Goal: Task Accomplishment & Management: Use online tool/utility

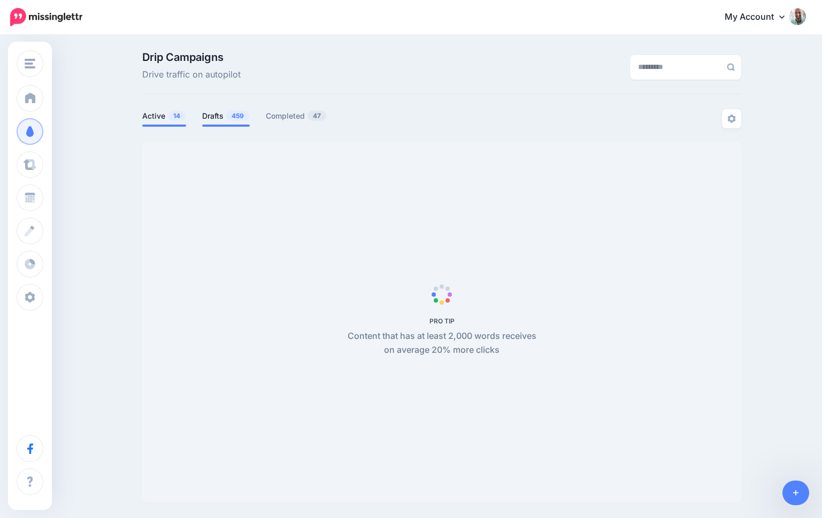
click at [215, 118] on link "Drafts 459" at bounding box center [226, 116] width 48 height 13
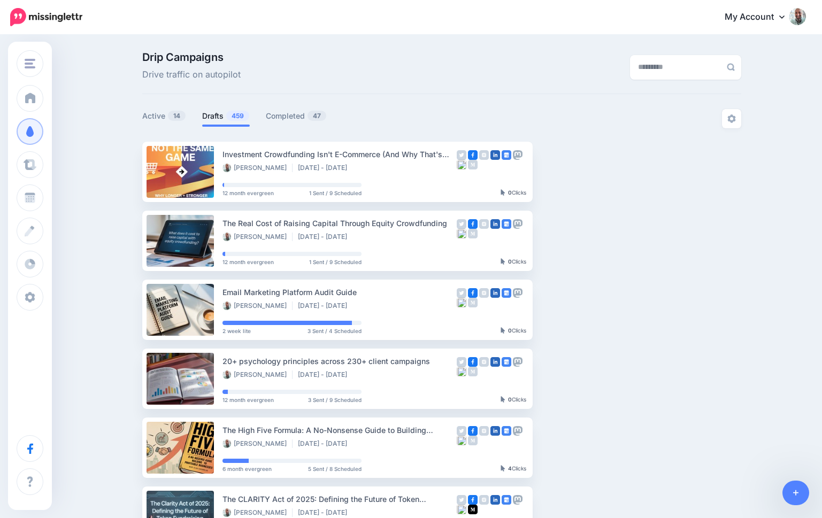
click at [215, 118] on link "Drafts 459" at bounding box center [226, 116] width 48 height 13
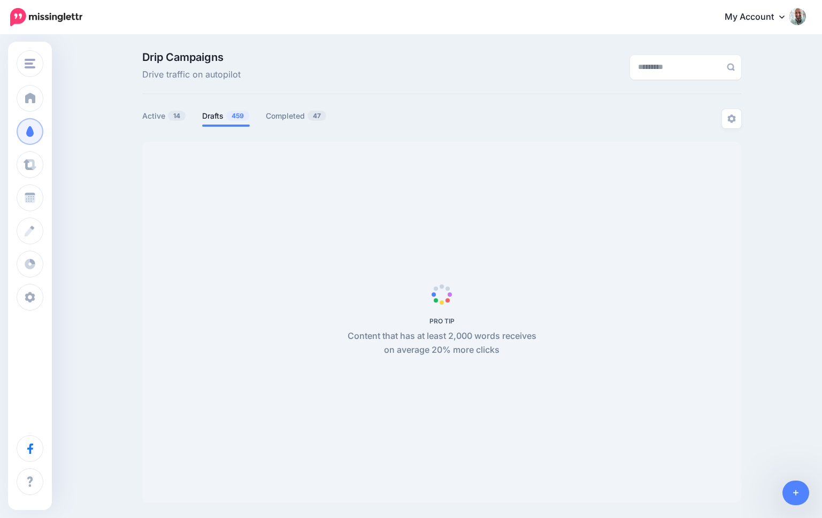
click at [305, 153] on span "PRO TIP Content that has at least 2,000 words receives on average 20% more clic…" at bounding box center [441, 322] width 599 height 361
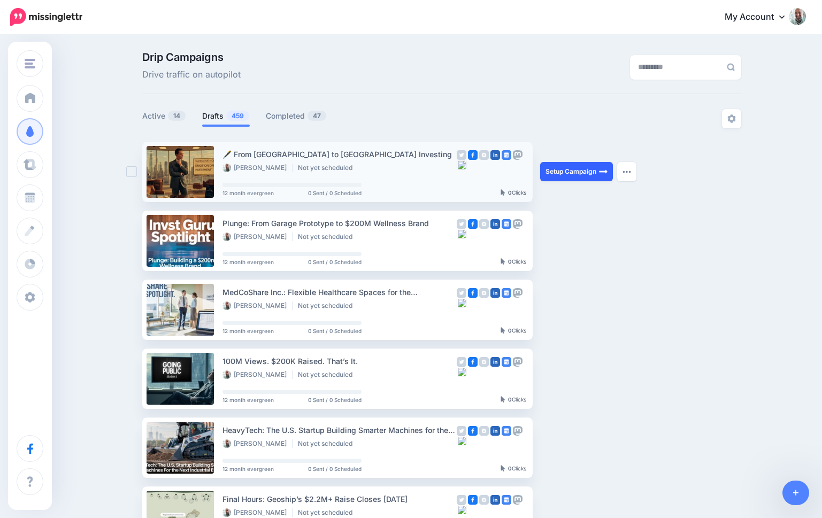
click at [557, 172] on link "Setup Campaign" at bounding box center [576, 171] width 73 height 19
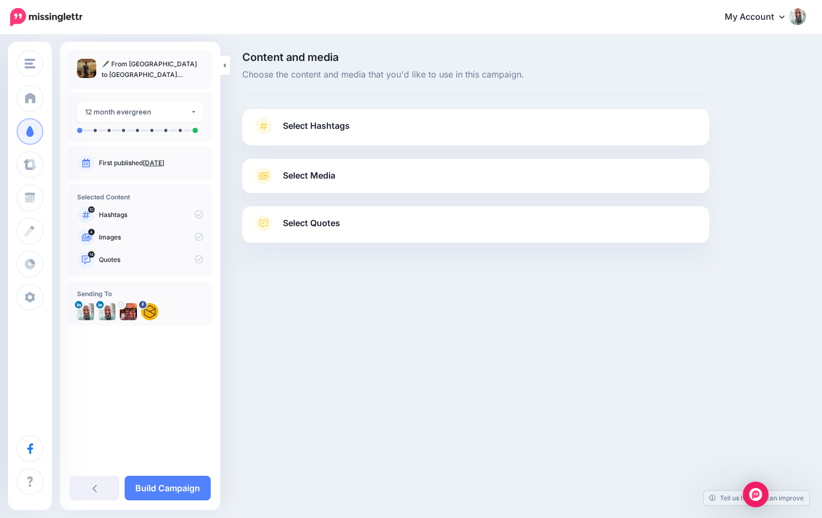
click at [379, 133] on link "Select Hashtags" at bounding box center [475, 132] width 445 height 28
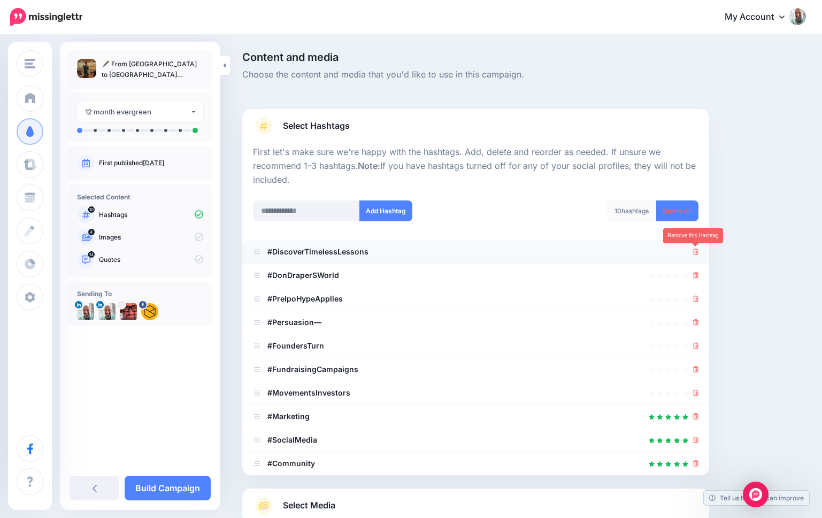
click at [695, 249] on icon at bounding box center [696, 252] width 6 height 6
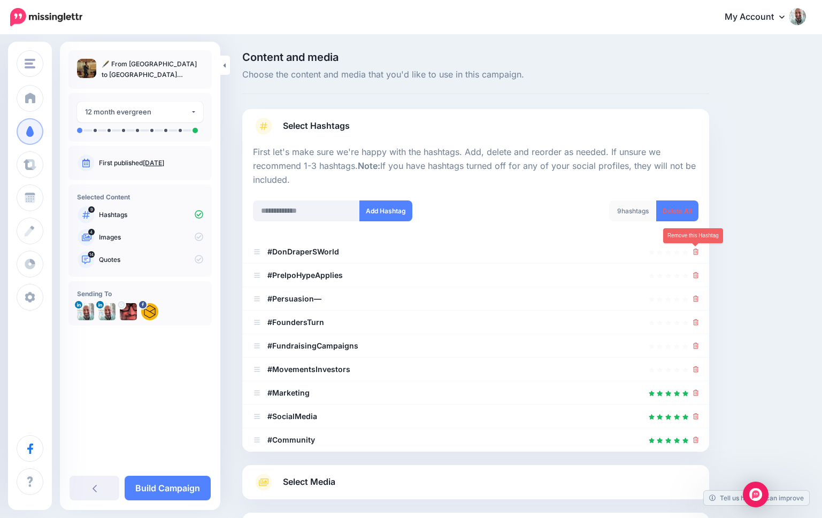
click at [695, 249] on icon at bounding box center [696, 252] width 6 height 6
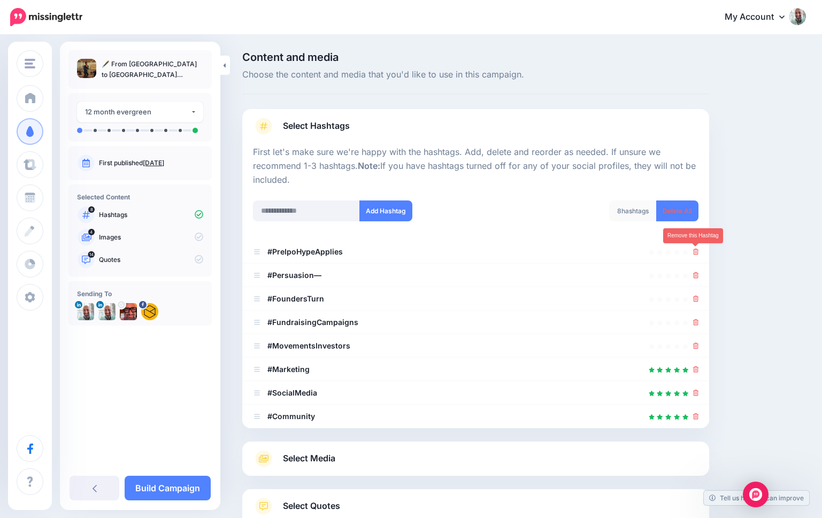
click at [695, 249] on icon at bounding box center [696, 252] width 6 height 6
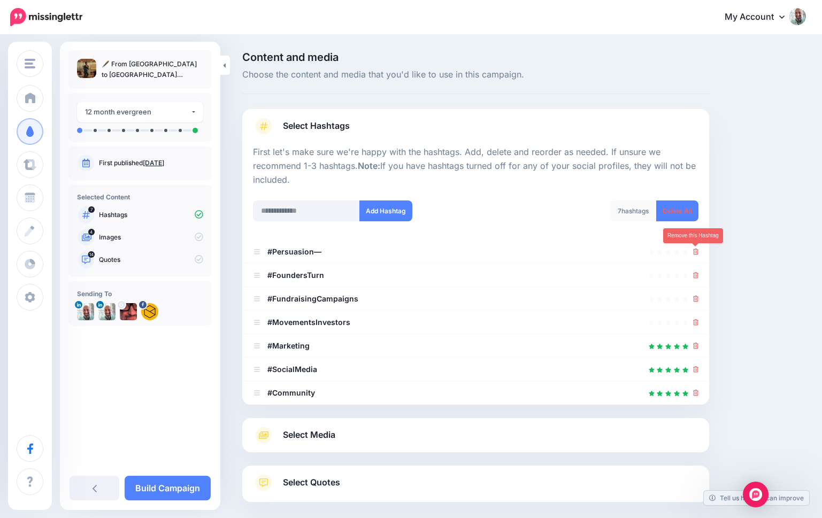
click at [695, 249] on icon at bounding box center [696, 252] width 6 height 6
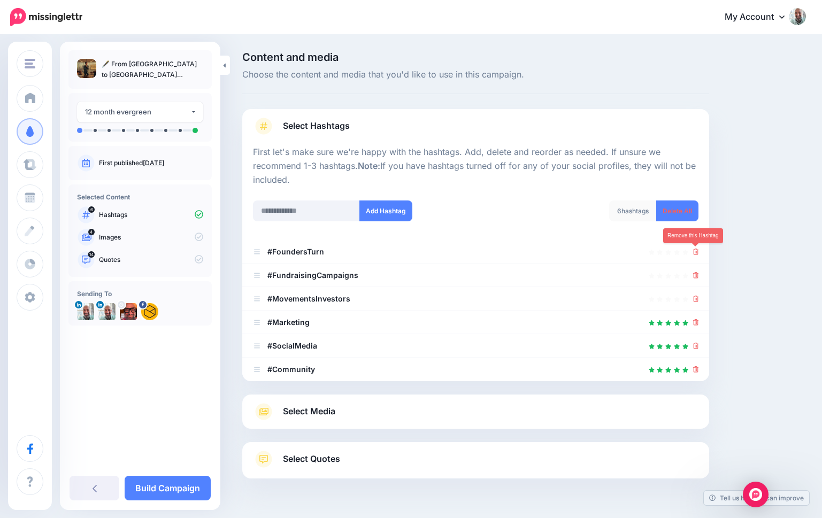
click at [695, 249] on icon at bounding box center [696, 252] width 6 height 6
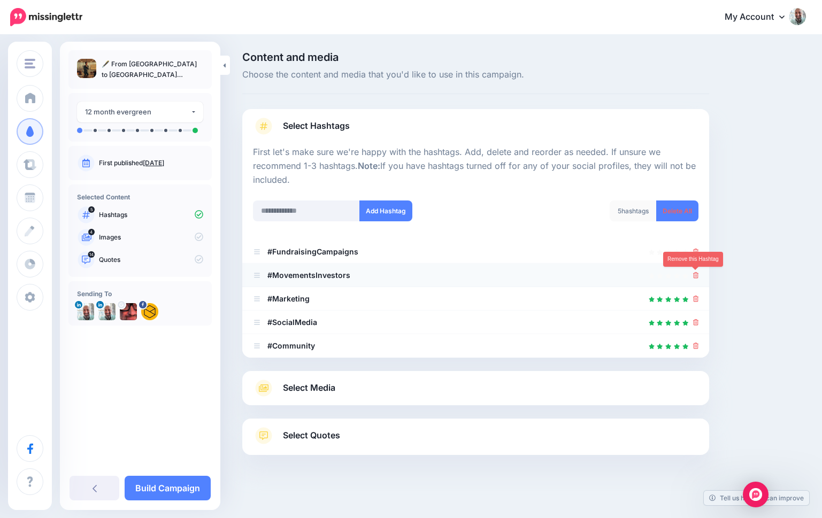
click at [694, 275] on icon at bounding box center [696, 275] width 6 height 6
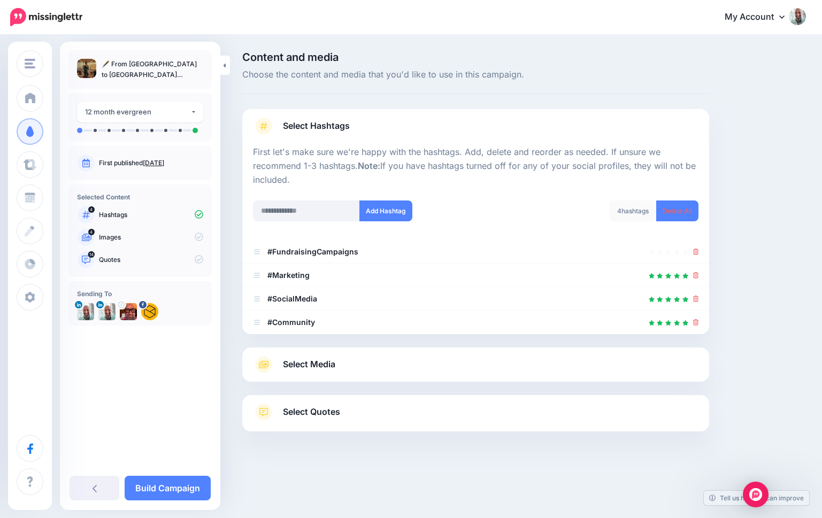
click at [367, 374] on div "Select Media Next, let's make sure we have the best media for this campaign. De…" at bounding box center [475, 365] width 467 height 34
click at [438, 366] on link "Select Media" at bounding box center [475, 364] width 445 height 17
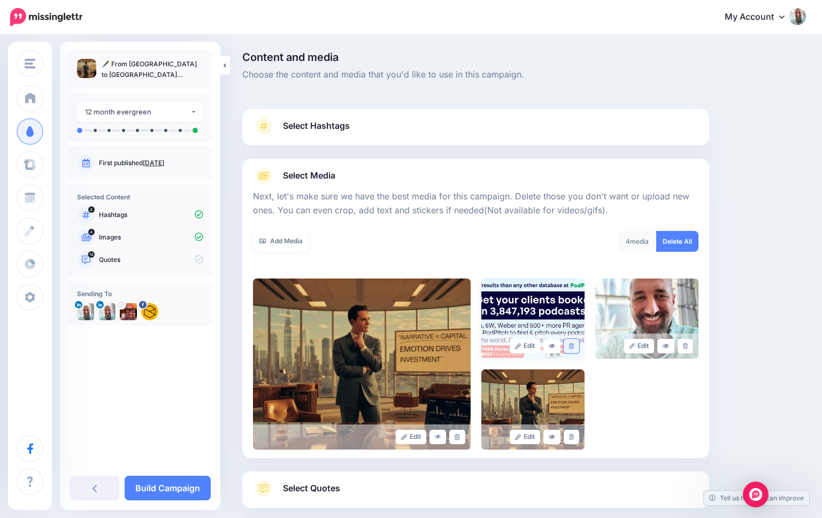
click at [573, 342] on link at bounding box center [572, 346] width 16 height 14
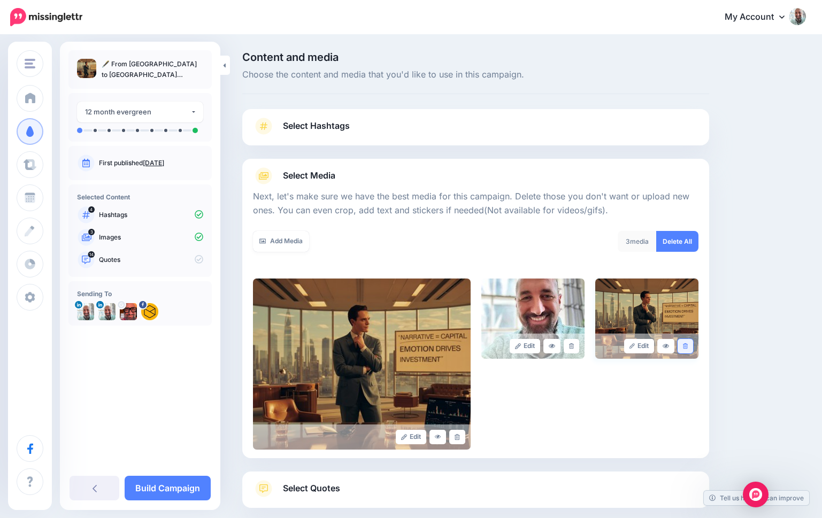
click at [685, 342] on link at bounding box center [685, 346] width 16 height 14
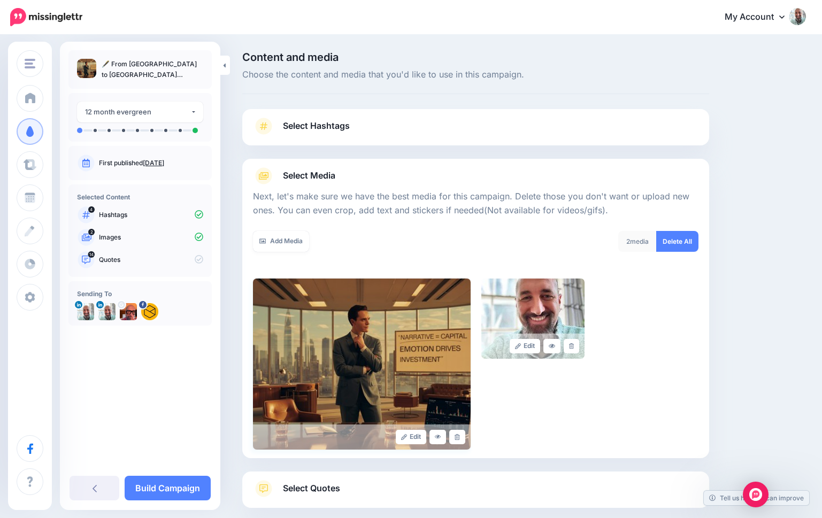
scroll to position [59, 0]
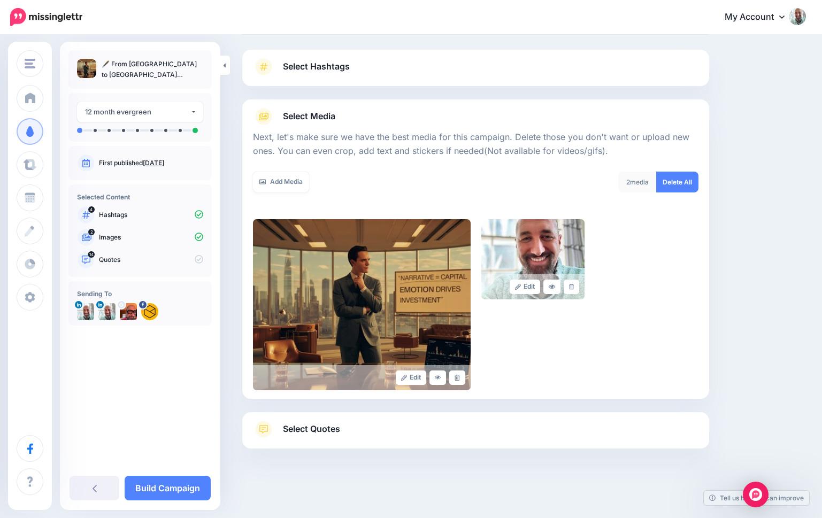
click at [317, 428] on span "Select Quotes" at bounding box center [311, 429] width 57 height 14
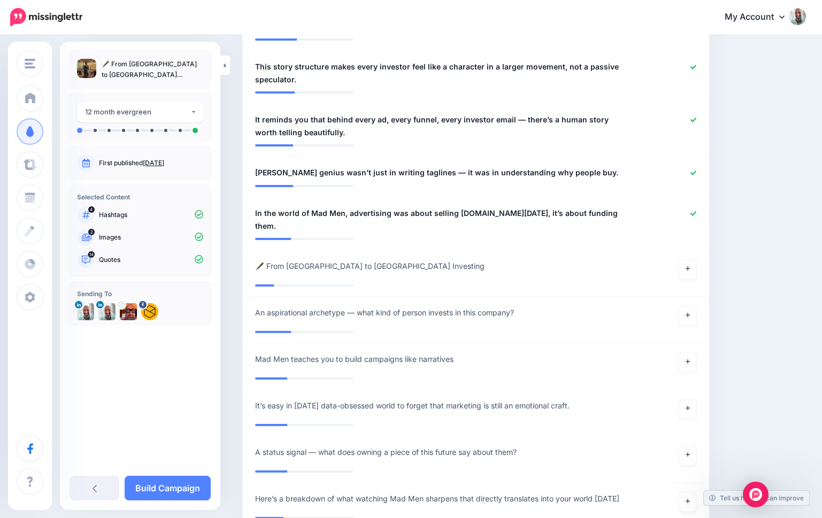
scroll to position [333, 0]
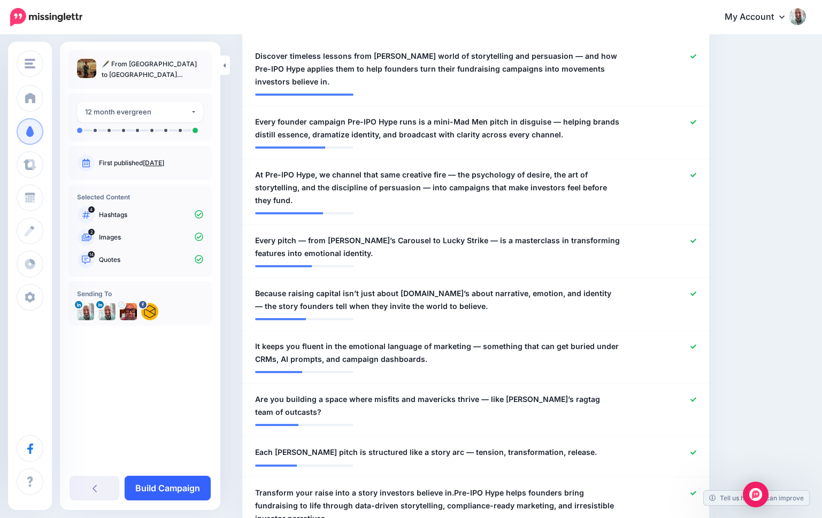
click at [174, 484] on link "Build Campaign" at bounding box center [168, 488] width 86 height 25
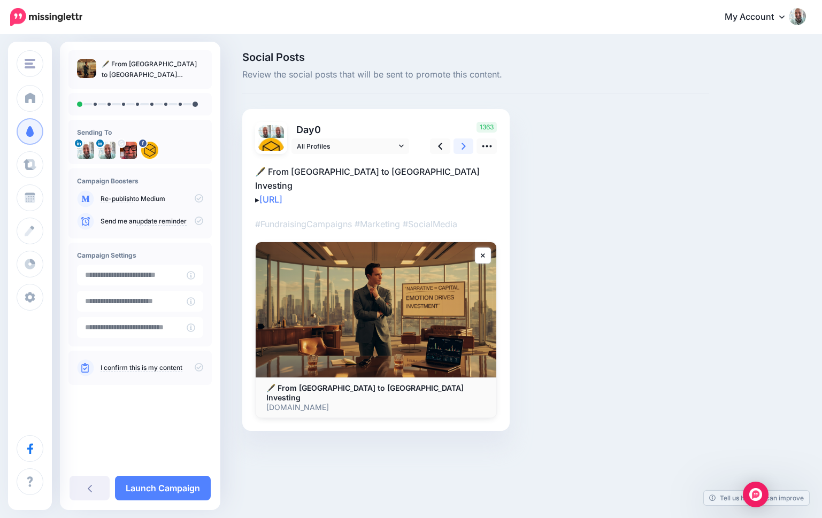
click at [461, 143] on icon at bounding box center [463, 146] width 4 height 11
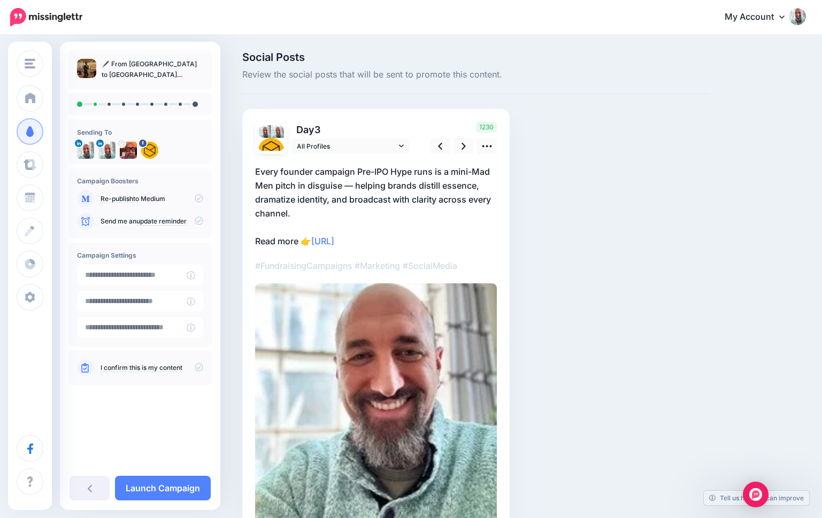
click at [200, 198] on icon at bounding box center [199, 198] width 9 height 9
click at [469, 142] on link at bounding box center [463, 146] width 20 height 16
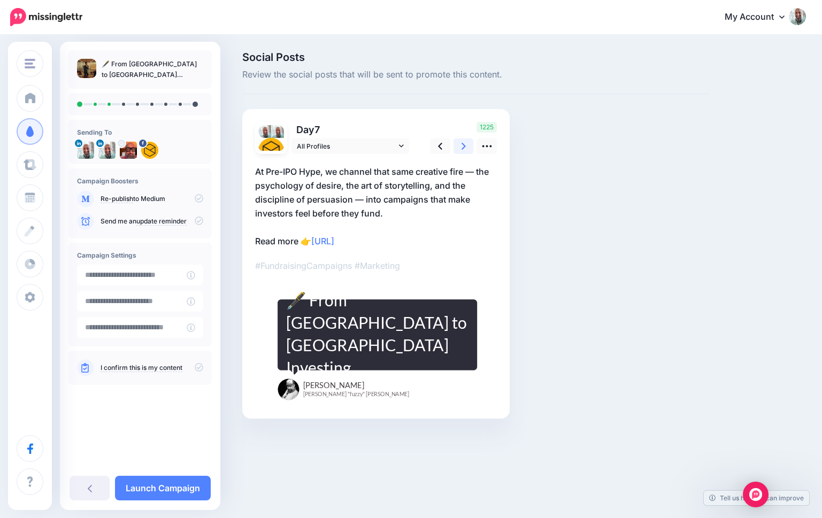
click at [469, 142] on link at bounding box center [463, 146] width 20 height 16
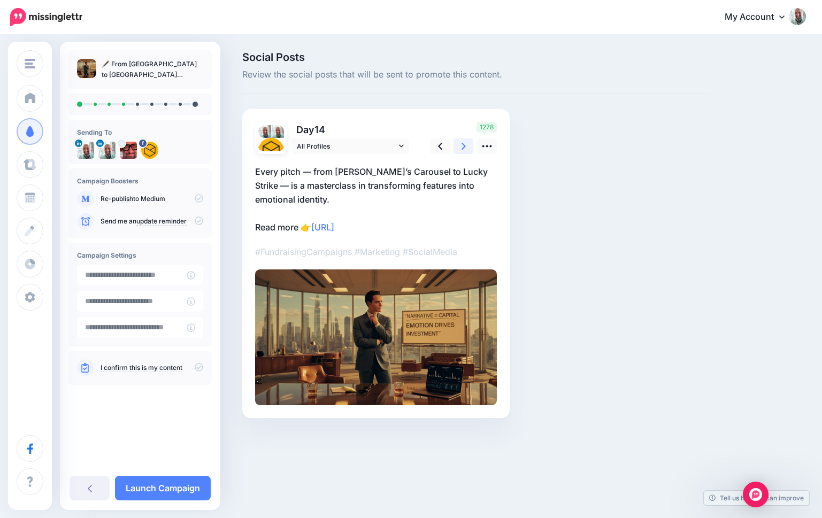
click at [469, 142] on link at bounding box center [463, 146] width 20 height 16
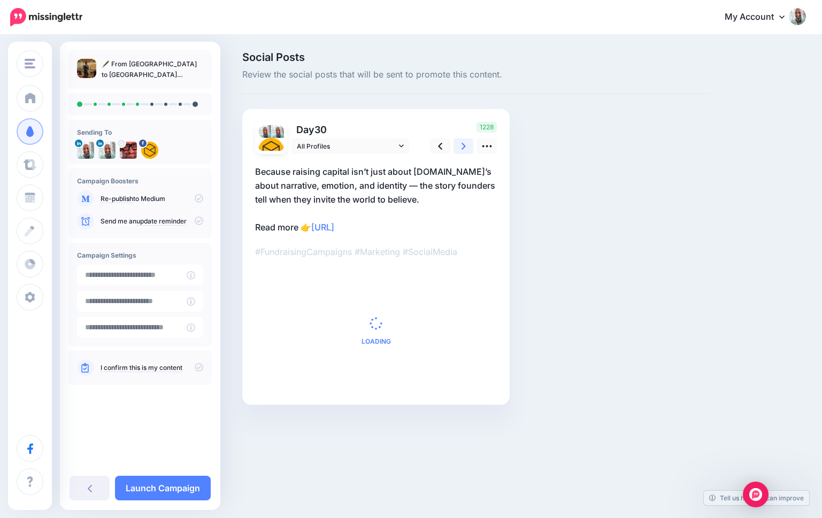
click at [469, 142] on link at bounding box center [463, 146] width 20 height 16
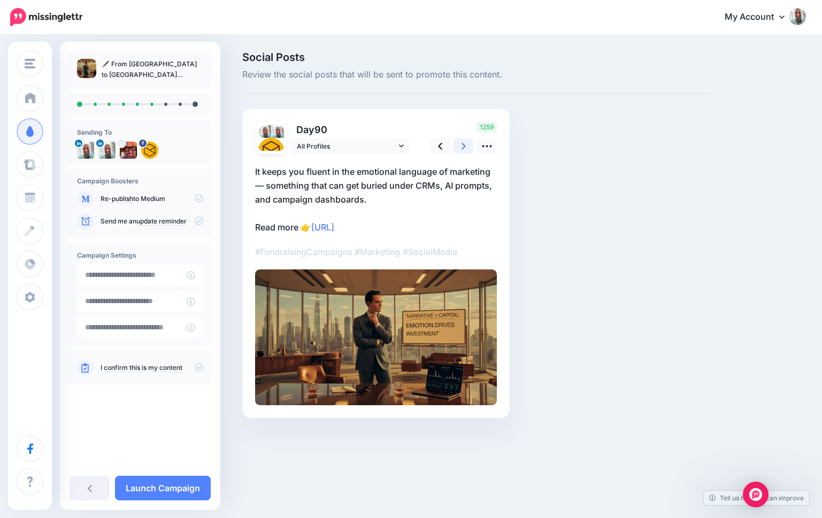
click at [469, 142] on link at bounding box center [463, 146] width 20 height 16
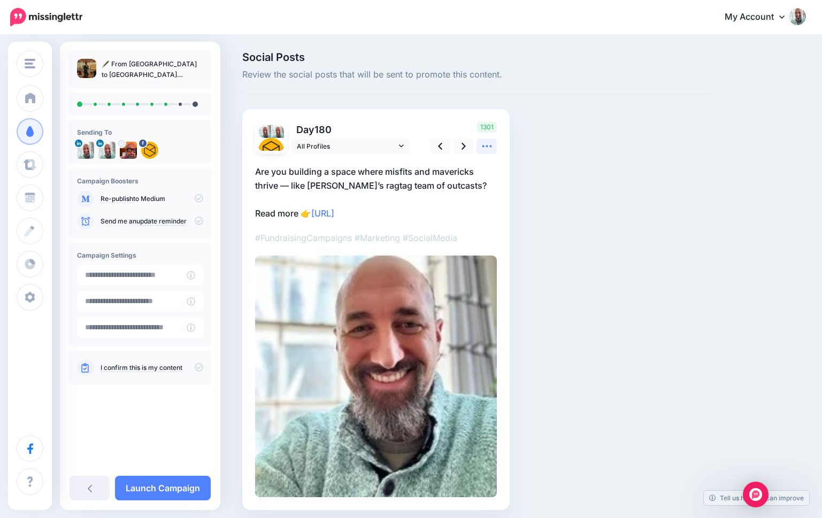
click at [485, 148] on icon at bounding box center [486, 146] width 11 height 11
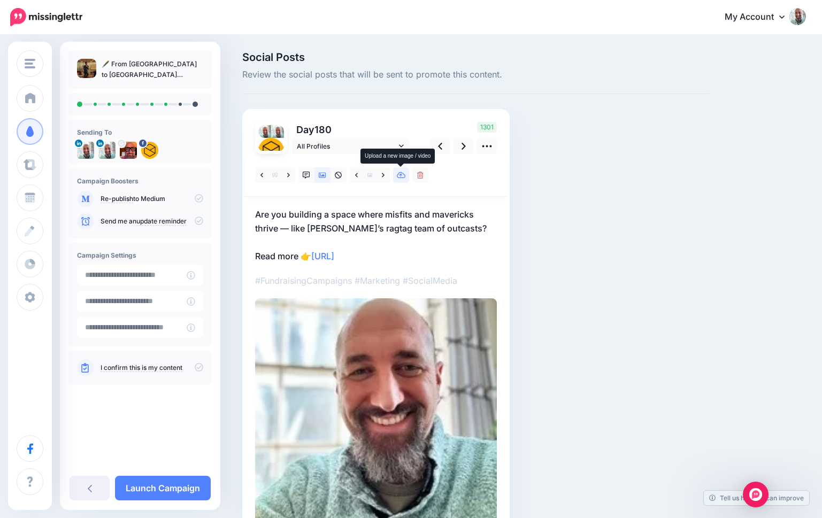
click at [398, 177] on icon at bounding box center [401, 175] width 9 height 7
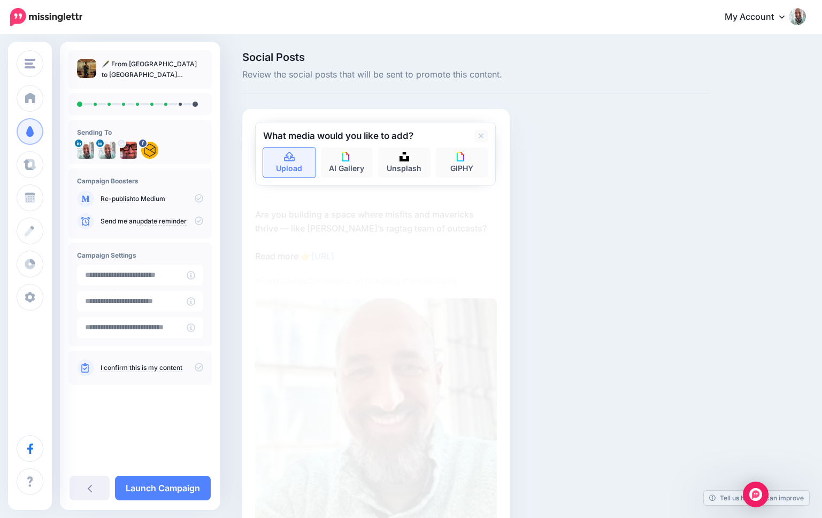
click at [297, 166] on link "Upload" at bounding box center [289, 163] width 52 height 30
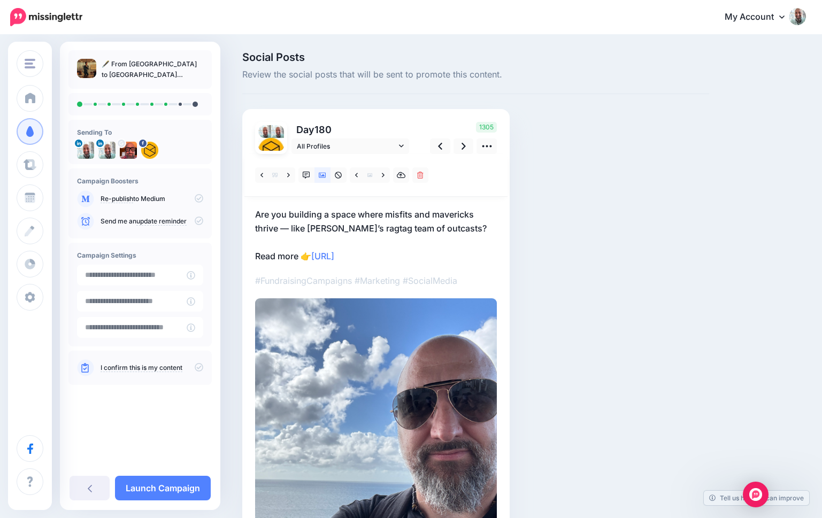
click at [197, 197] on icon at bounding box center [199, 198] width 9 height 9
click at [465, 145] on icon at bounding box center [463, 146] width 4 height 11
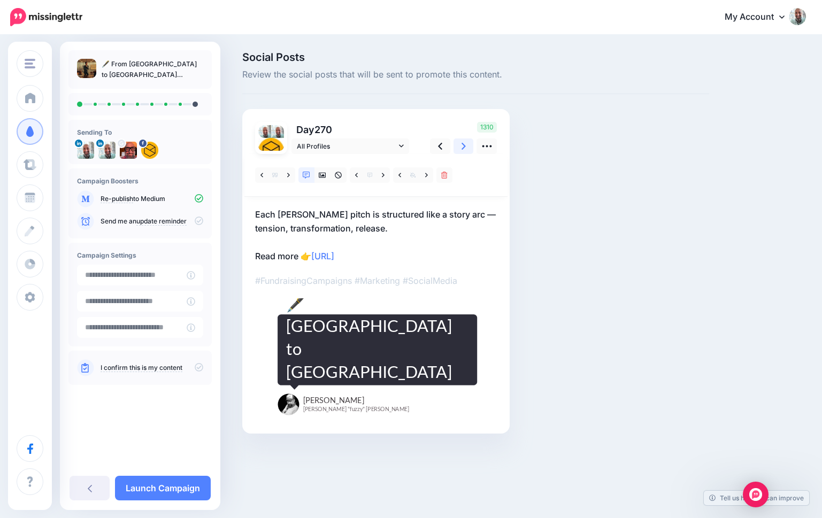
click at [465, 145] on icon at bounding box center [463, 146] width 4 height 11
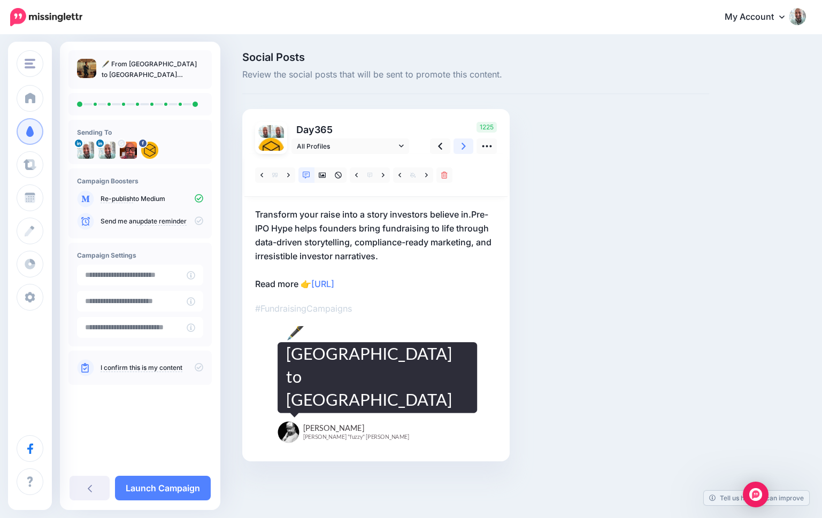
click at [465, 145] on icon at bounding box center [463, 146] width 4 height 11
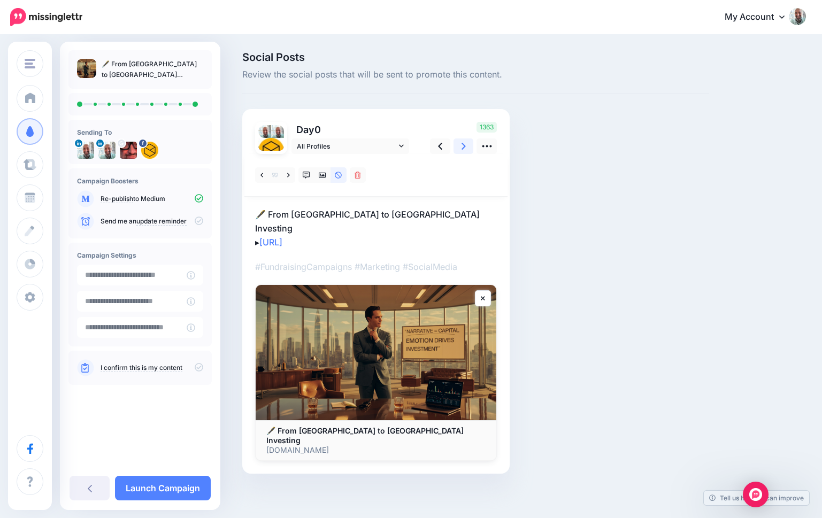
click at [465, 145] on icon at bounding box center [463, 146] width 4 height 11
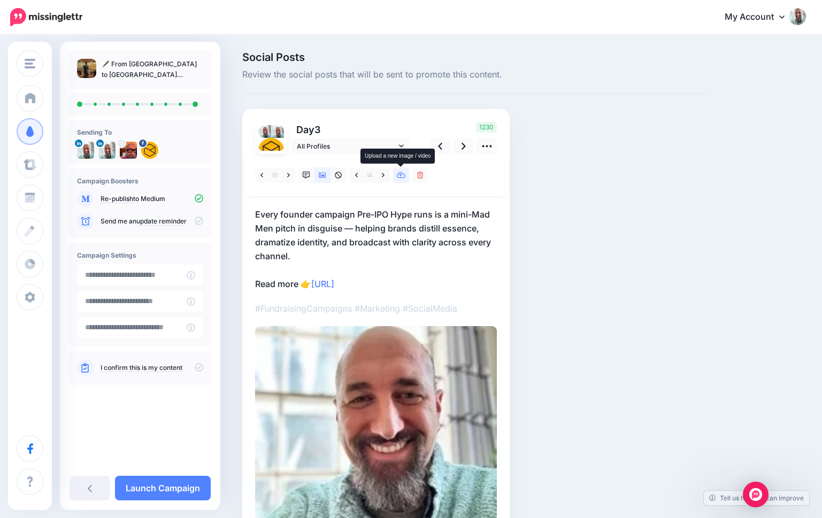
click at [397, 176] on icon at bounding box center [401, 175] width 9 height 7
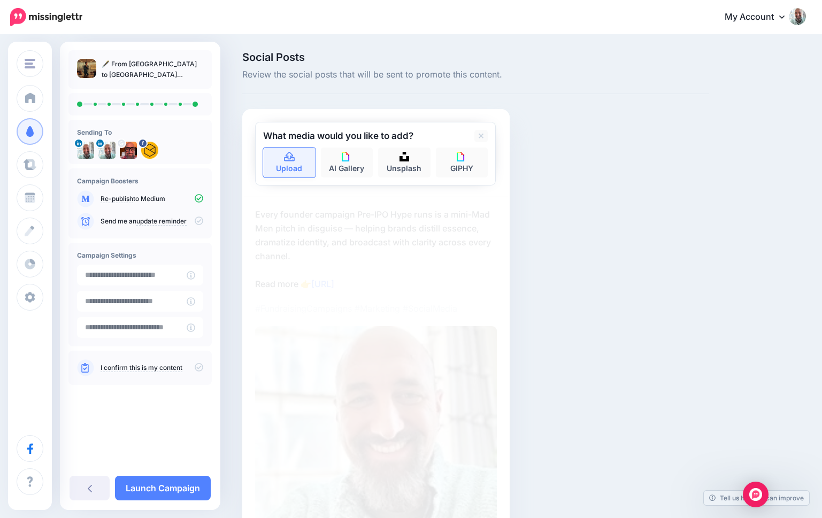
click at [287, 169] on link "Upload" at bounding box center [289, 163] width 52 height 30
click at [297, 165] on link "Upload" at bounding box center [289, 163] width 52 height 30
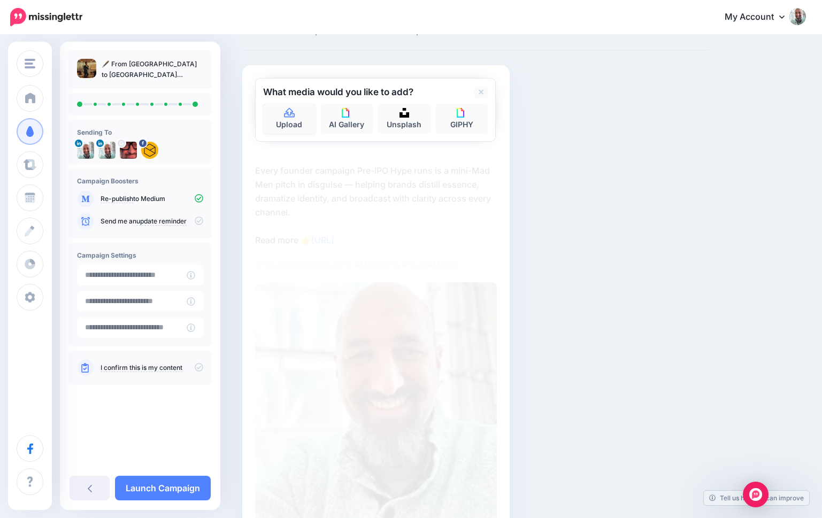
scroll to position [30, 0]
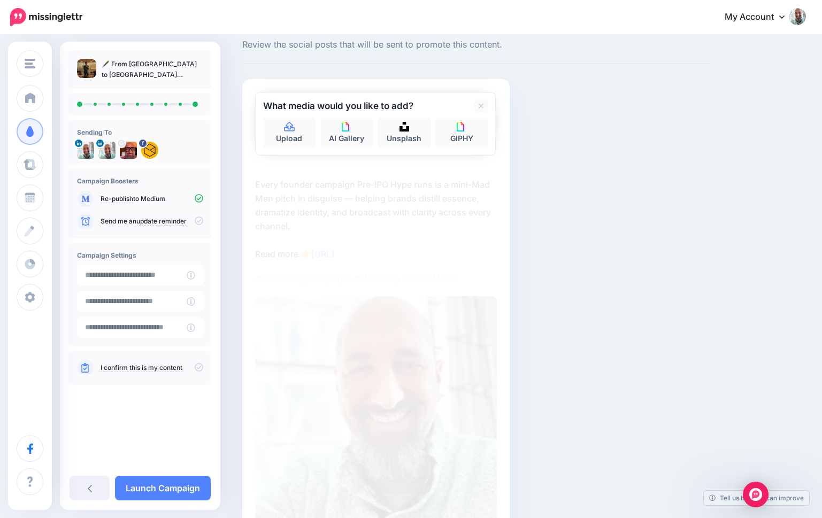
click at [433, 299] on img at bounding box center [376, 417] width 242 height 242
click at [484, 109] on link at bounding box center [480, 106] width 13 height 12
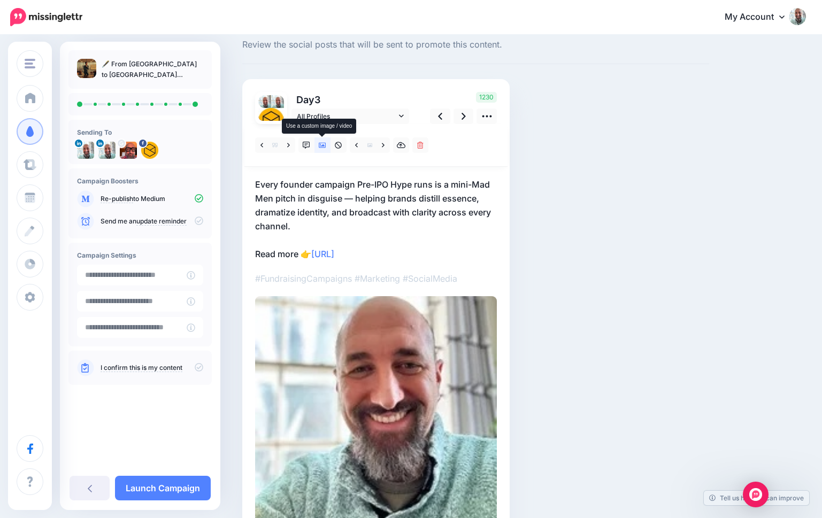
click at [320, 145] on icon at bounding box center [322, 145] width 7 height 7
click at [319, 144] on icon at bounding box center [322, 145] width 7 height 5
click at [447, 111] on link at bounding box center [440, 117] width 20 height 16
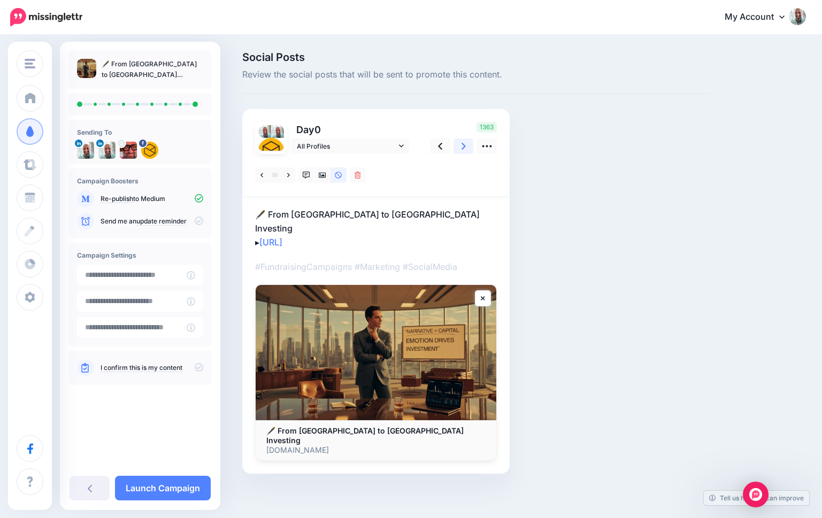
click at [467, 149] on link at bounding box center [463, 146] width 20 height 16
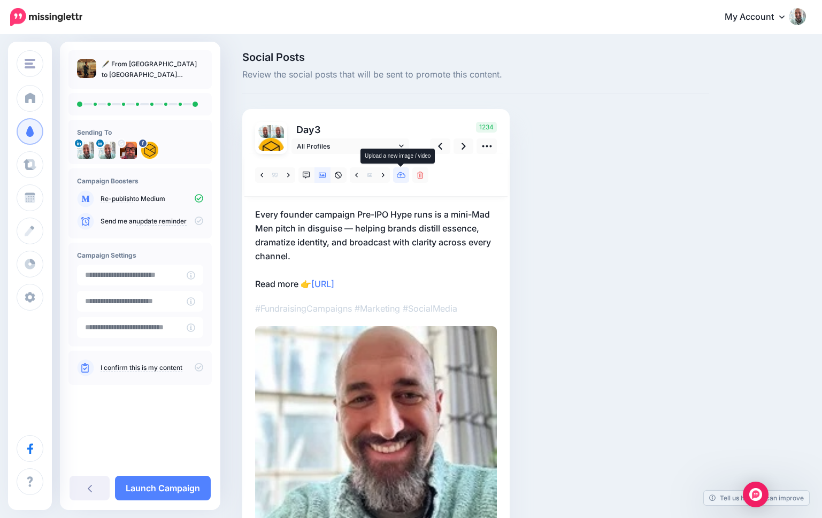
click at [401, 175] on icon at bounding box center [401, 175] width 9 height 7
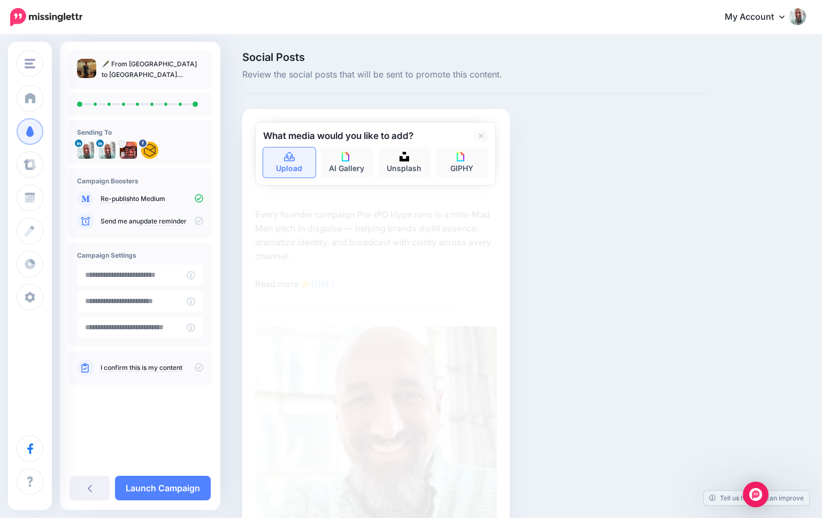
click at [277, 174] on link "Upload" at bounding box center [289, 163] width 52 height 30
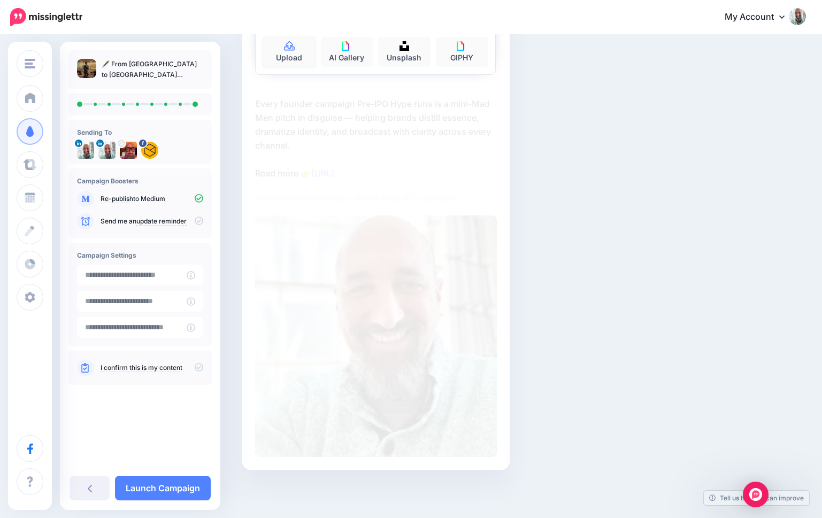
scroll to position [77, 0]
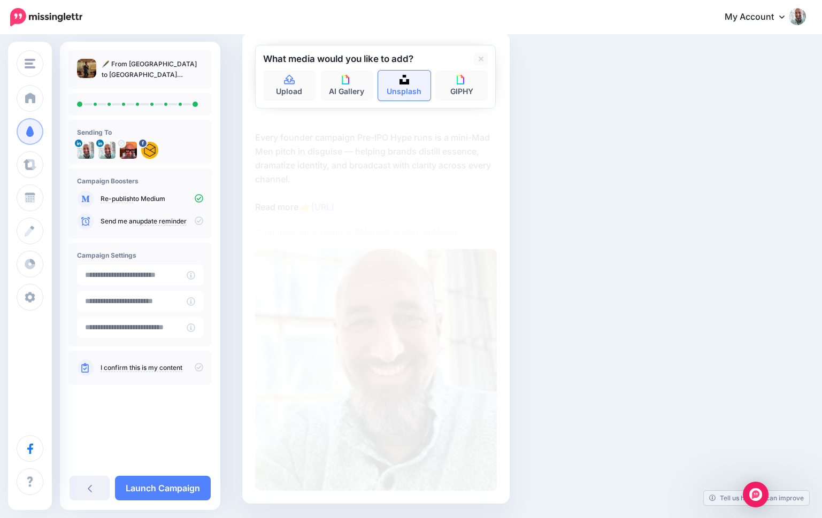
click at [415, 89] on link "Unsplash" at bounding box center [404, 86] width 52 height 30
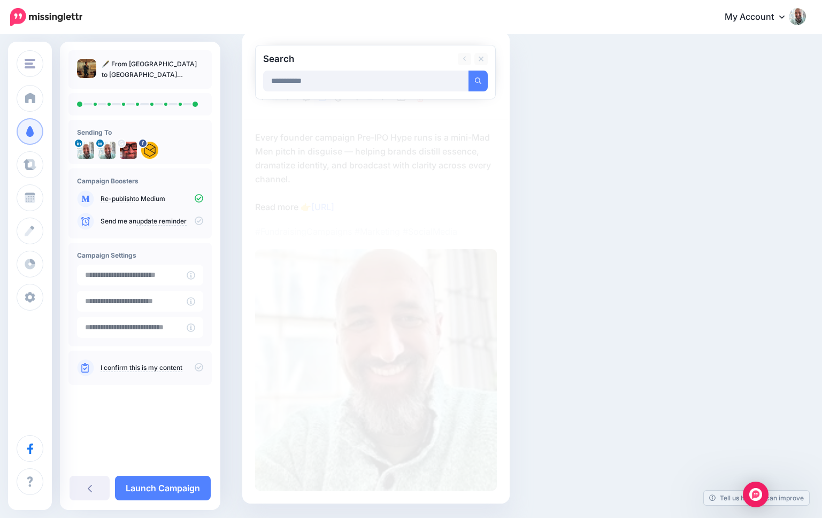
type input "**********"
click at [468, 71] on button "submit" at bounding box center [477, 81] width 19 height 21
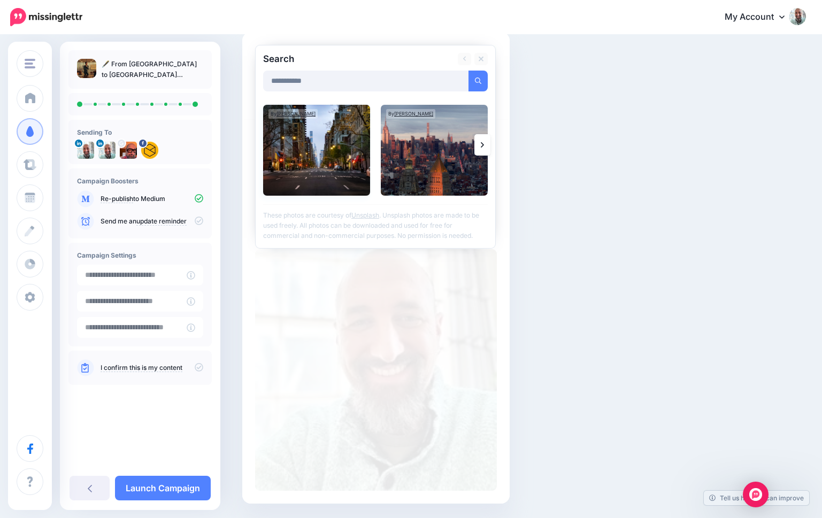
click at [309, 159] on img at bounding box center [316, 150] width 107 height 91
click at [413, 150] on img at bounding box center [434, 150] width 107 height 91
click at [465, 82] on link "Add Media" at bounding box center [464, 81] width 45 height 21
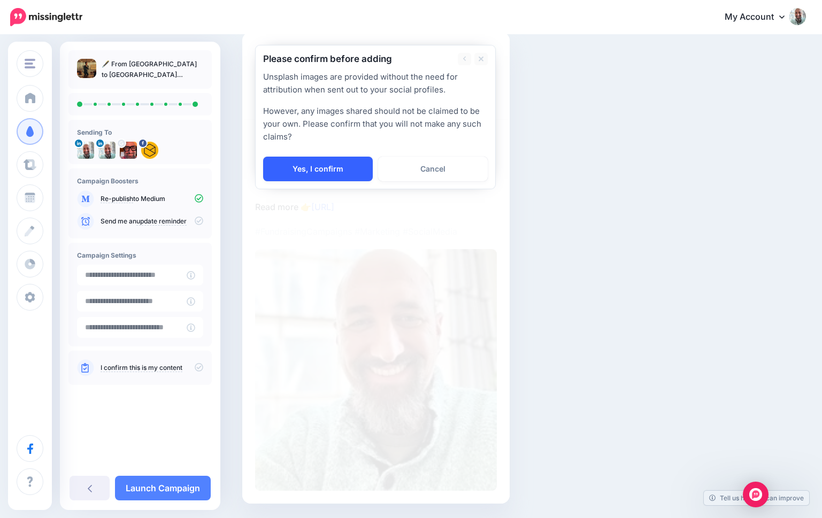
click at [304, 171] on link "Yes, I confirm" at bounding box center [318, 169] width 110 height 25
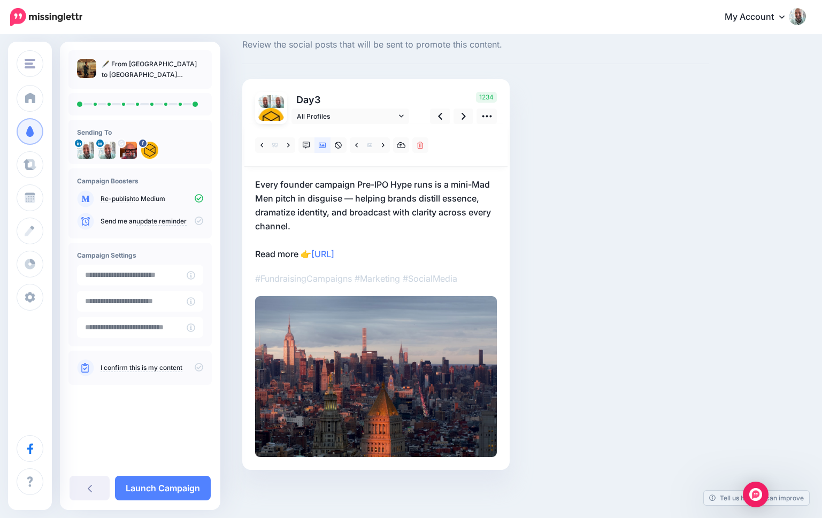
scroll to position [30, 0]
click at [464, 115] on icon at bounding box center [463, 116] width 4 height 7
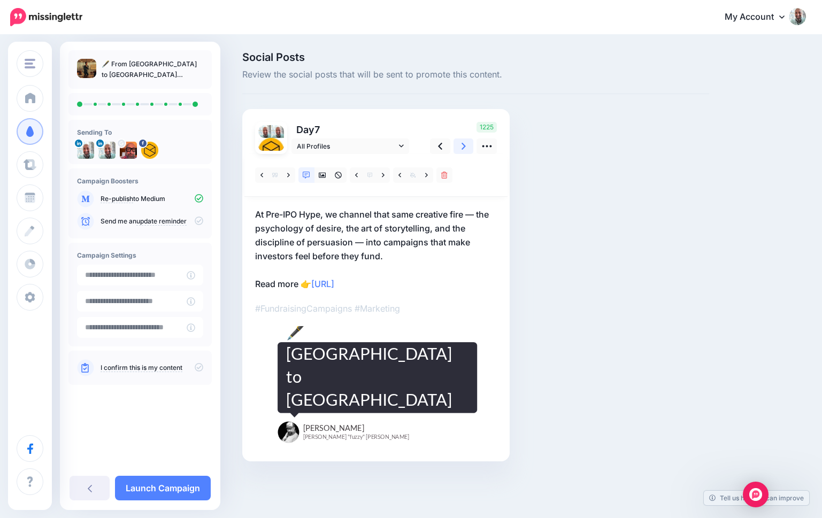
click at [460, 144] on link at bounding box center [463, 146] width 20 height 16
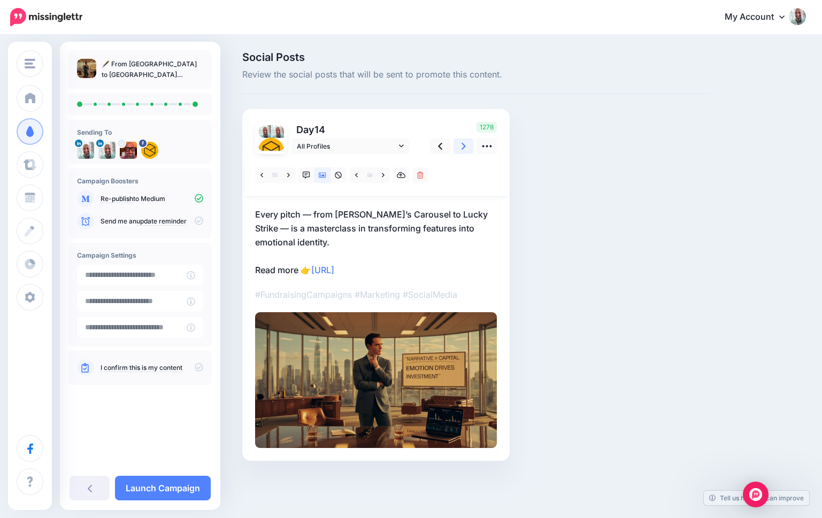
click at [460, 144] on link at bounding box center [463, 146] width 20 height 16
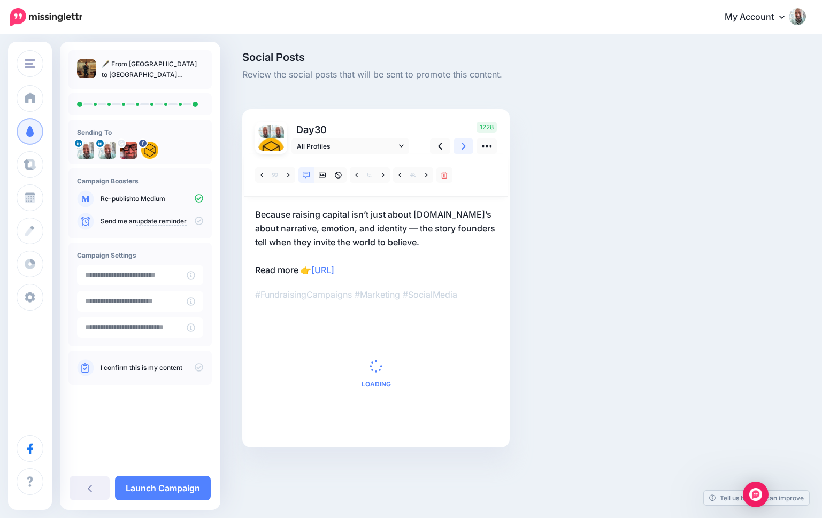
click at [460, 144] on link at bounding box center [463, 146] width 20 height 16
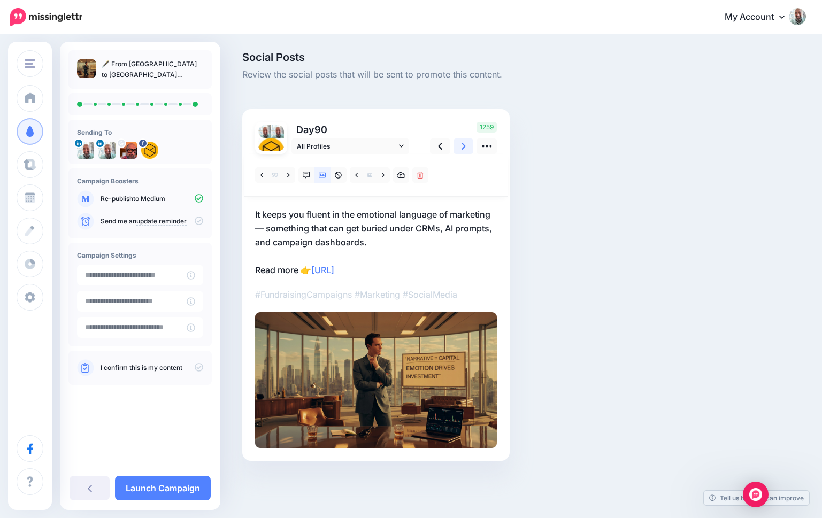
click at [461, 148] on icon at bounding box center [463, 146] width 4 height 11
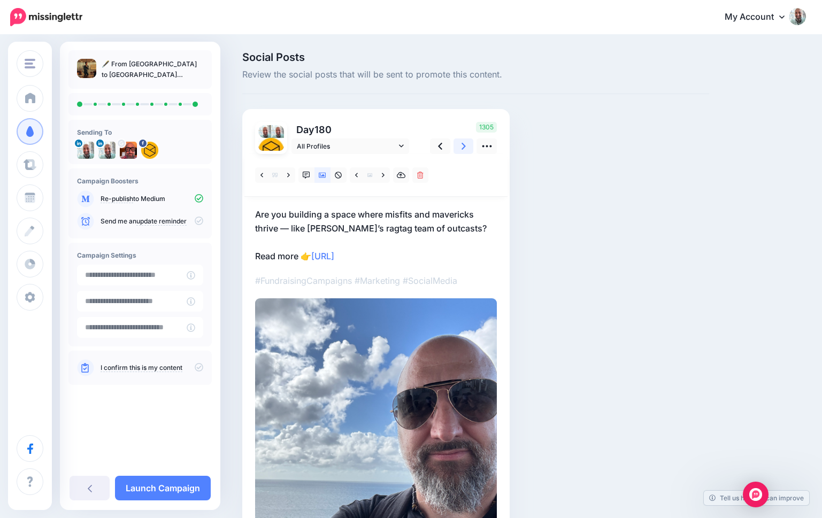
click at [461, 148] on icon at bounding box center [463, 146] width 4 height 11
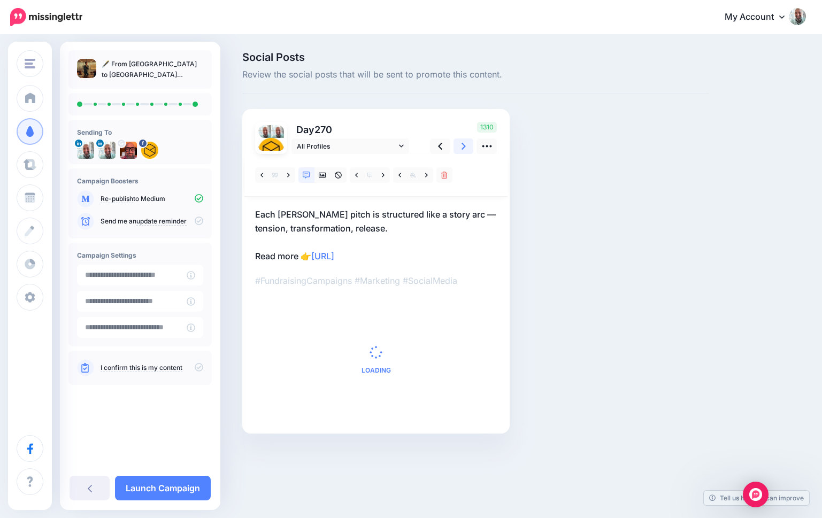
click at [461, 148] on icon at bounding box center [463, 146] width 4 height 11
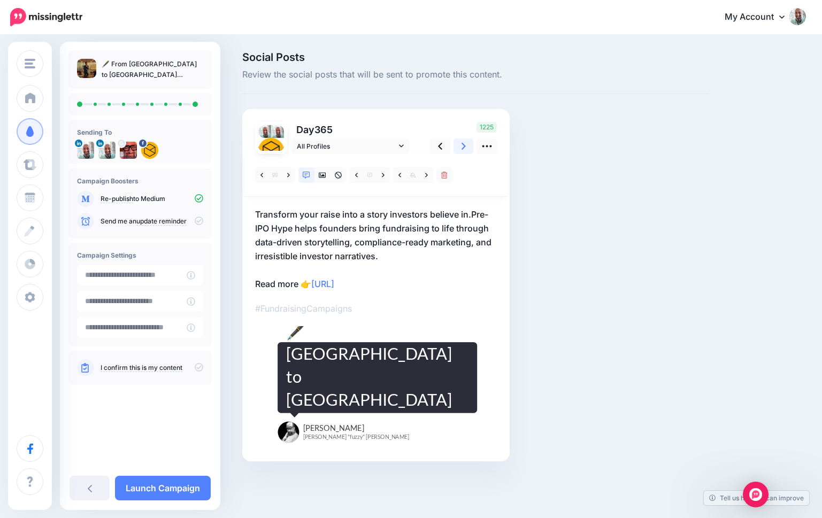
click at [461, 148] on icon at bounding box center [463, 146] width 4 height 11
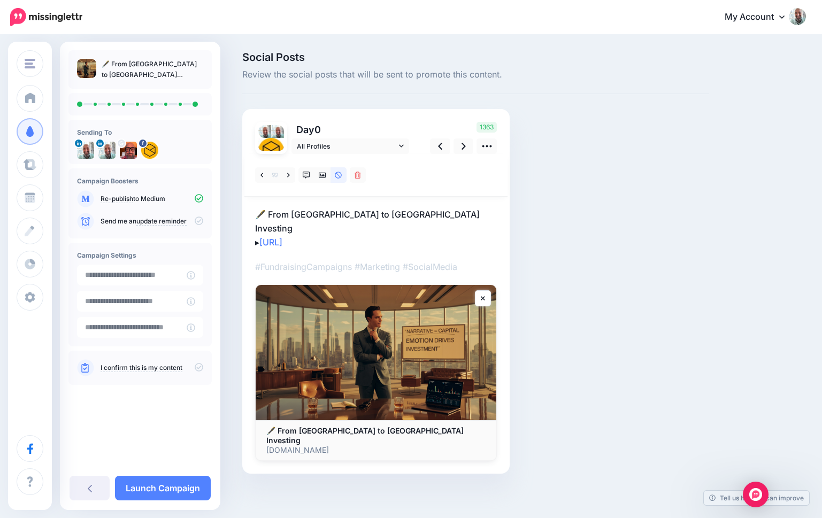
click at [197, 365] on icon at bounding box center [199, 367] width 9 height 9
click at [164, 479] on link "Launch Campaign" at bounding box center [163, 488] width 96 height 25
